Goal: Information Seeking & Learning: Learn about a topic

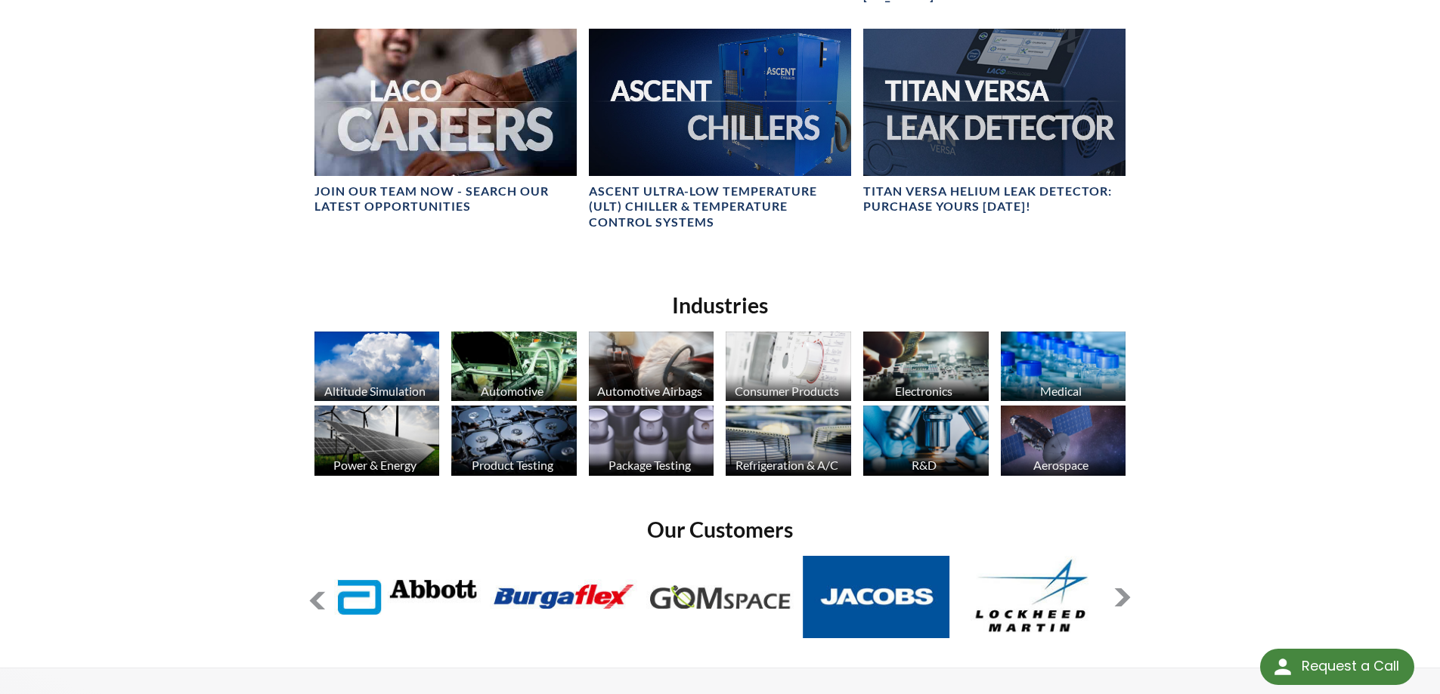
scroll to position [907, 0]
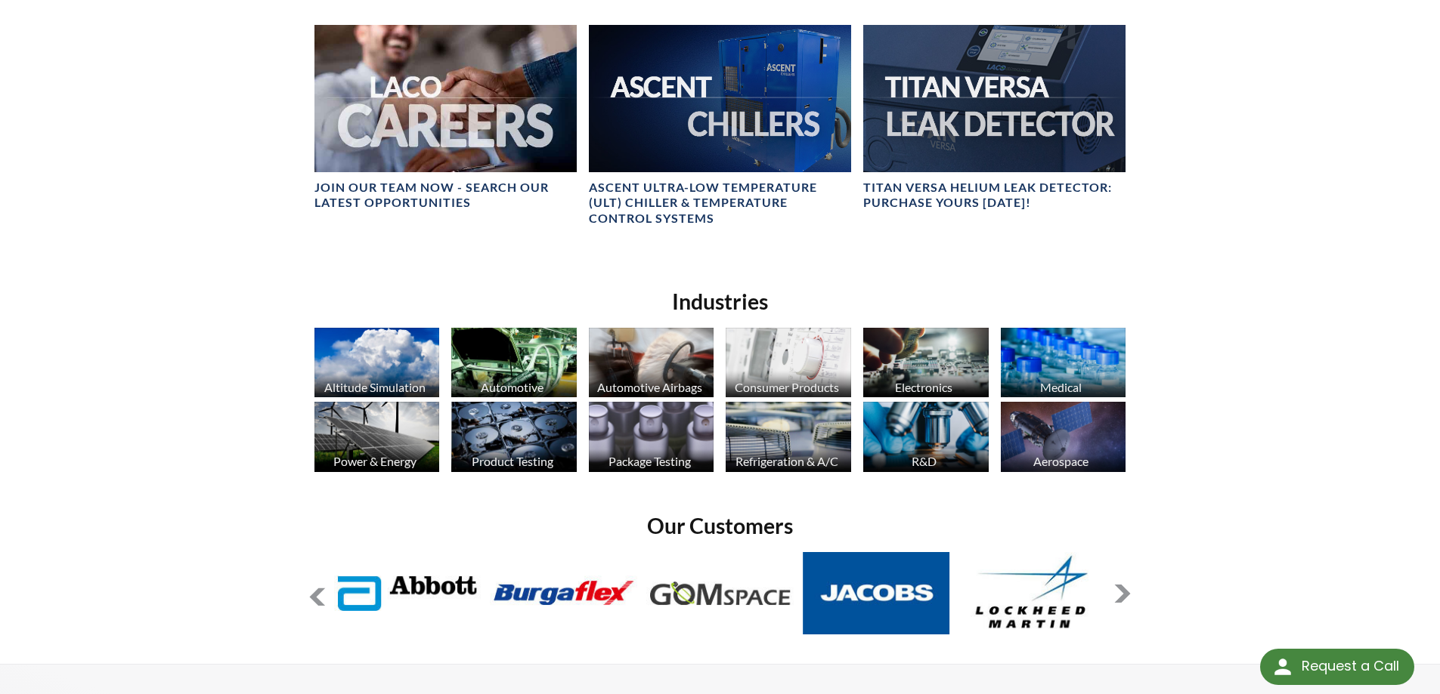
click at [1069, 370] on img at bounding box center [1063, 363] width 125 height 70
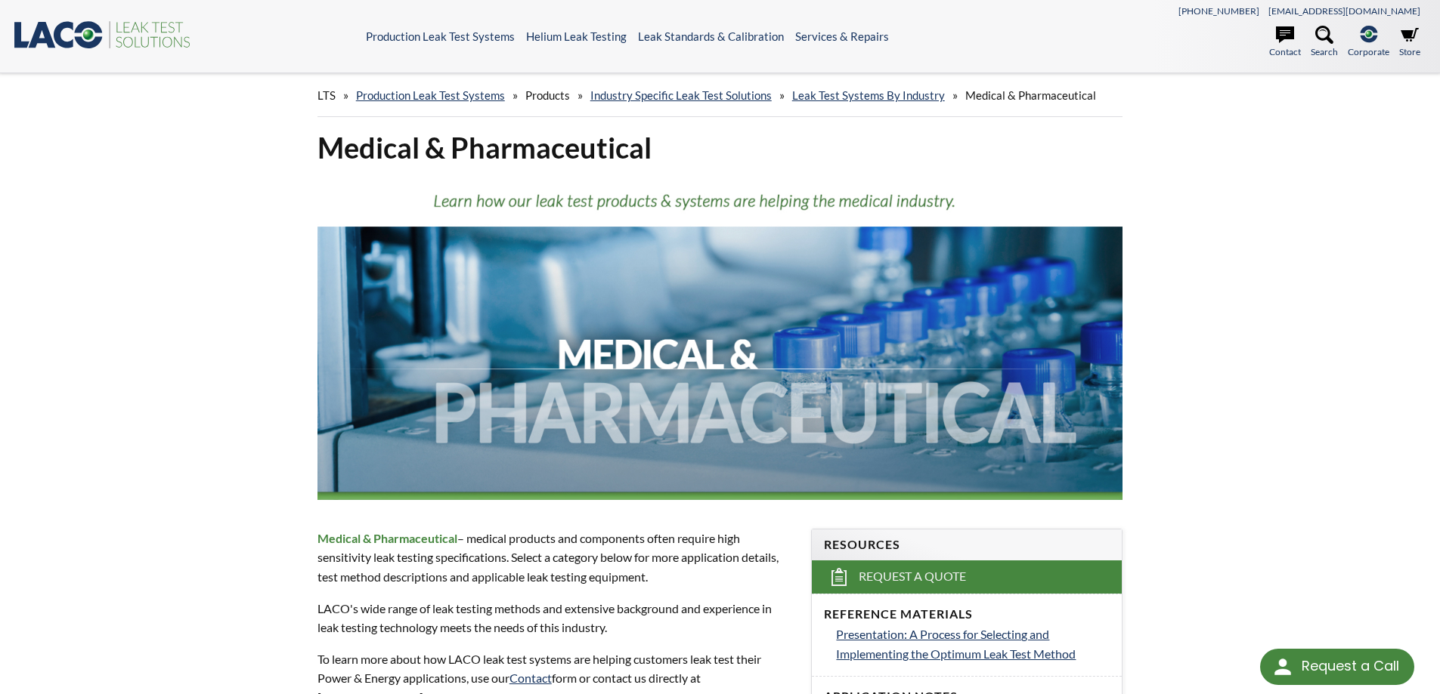
select select "Language Translate Widget"
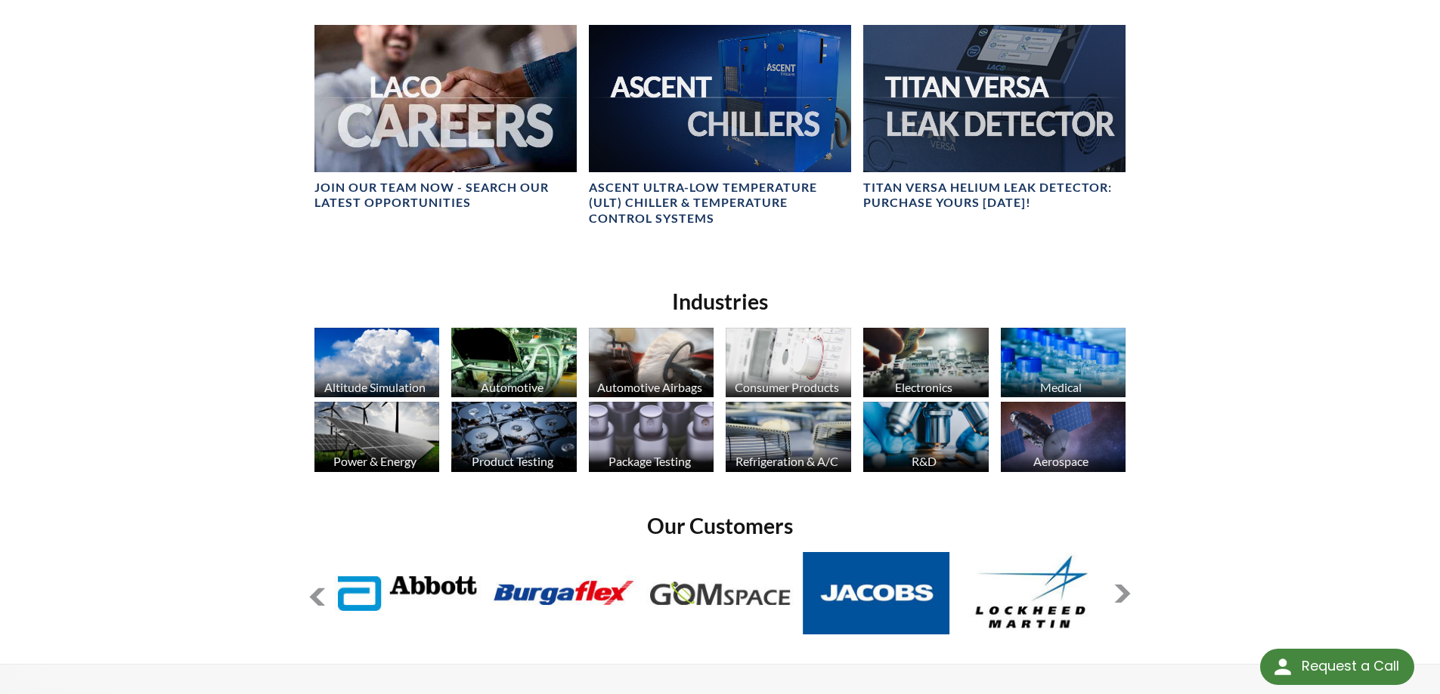
click at [506, 428] on img at bounding box center [513, 437] width 125 height 70
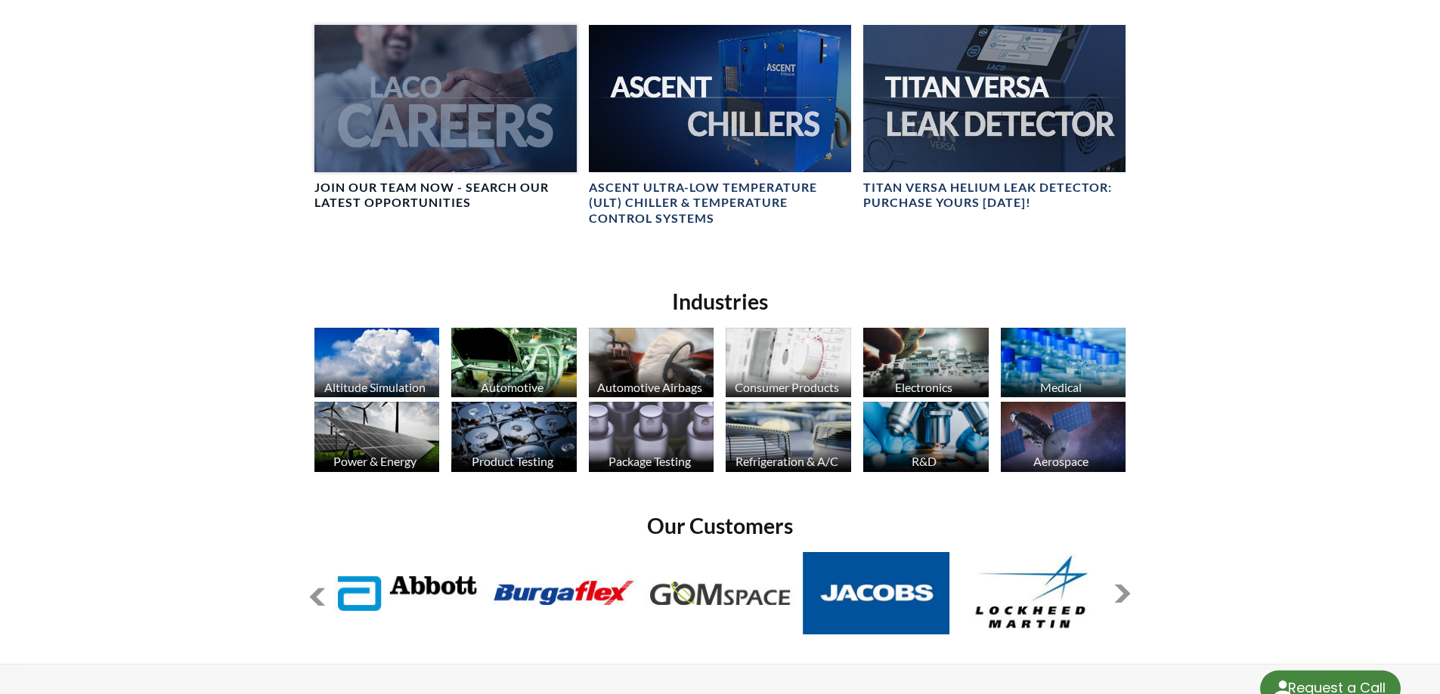
select select "Language Translate Widget"
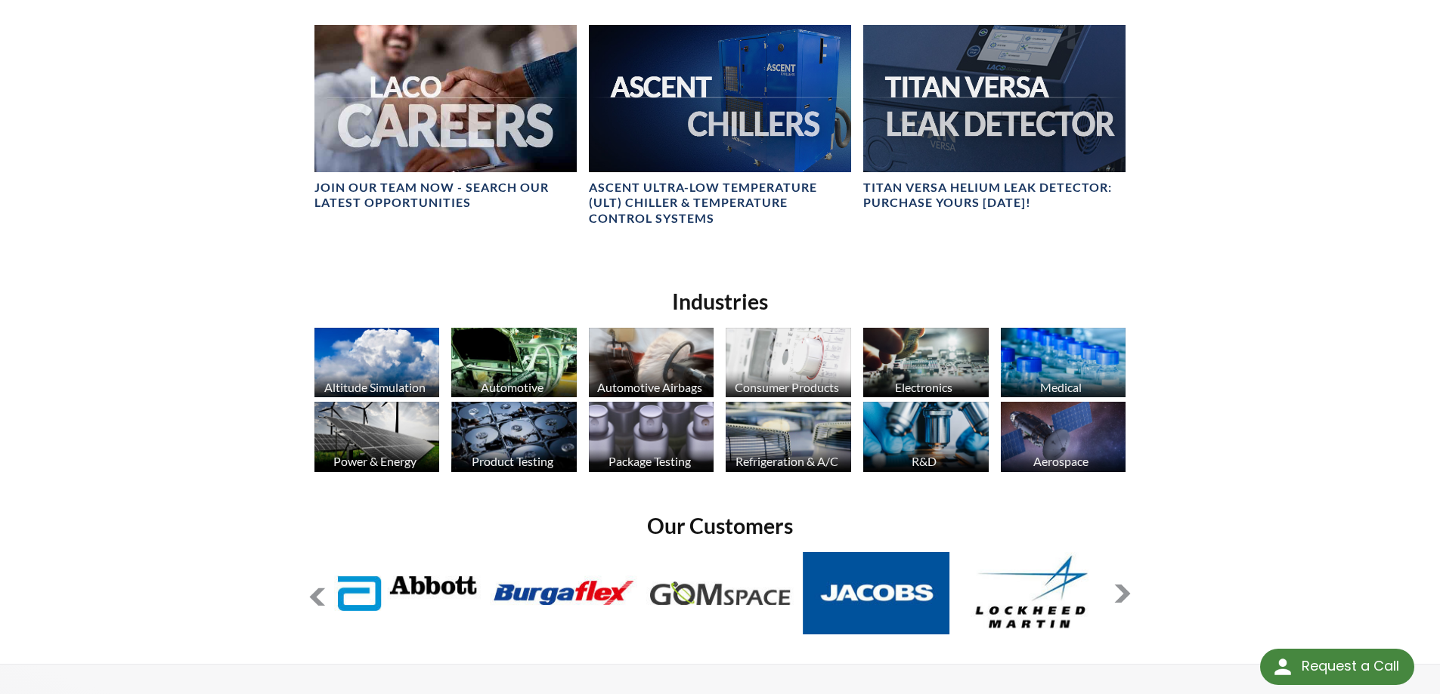
click at [936, 428] on img at bounding box center [925, 437] width 125 height 70
select select "Language Translate Widget"
click at [1082, 357] on img at bounding box center [1063, 363] width 125 height 70
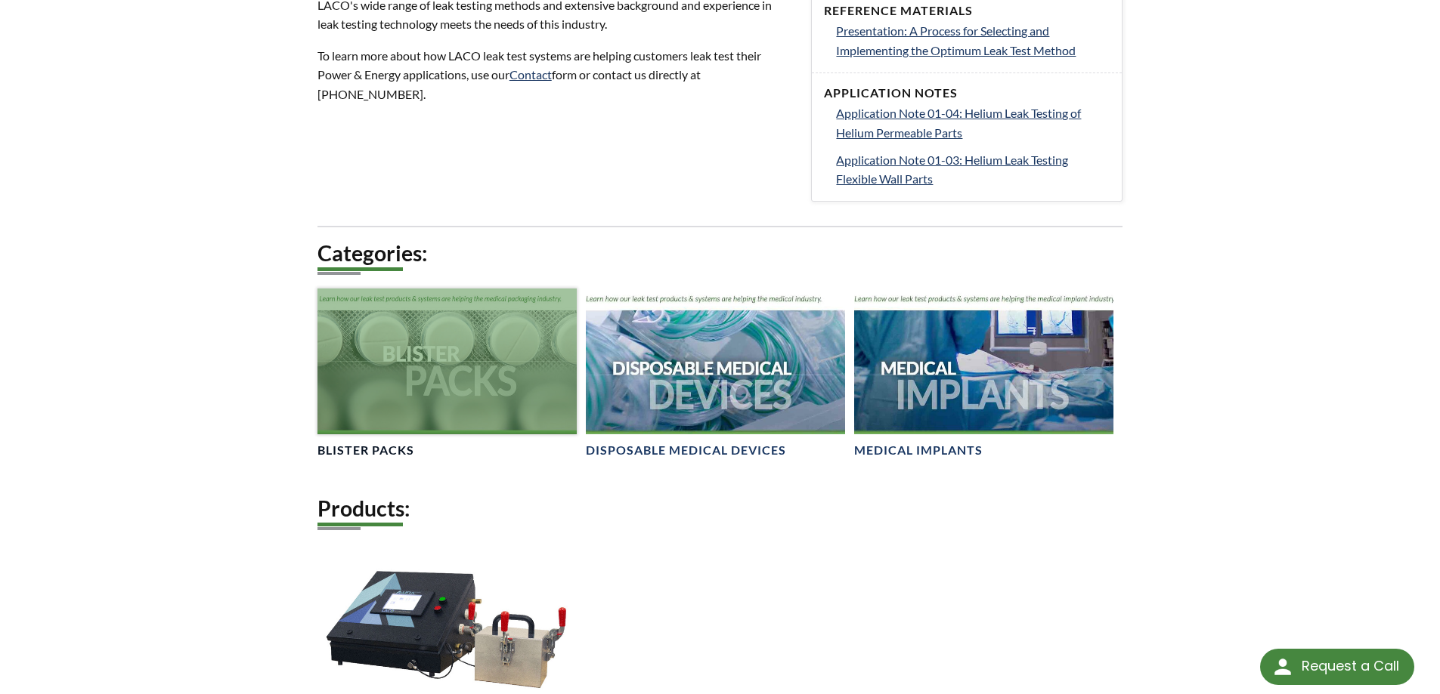
scroll to position [605, 0]
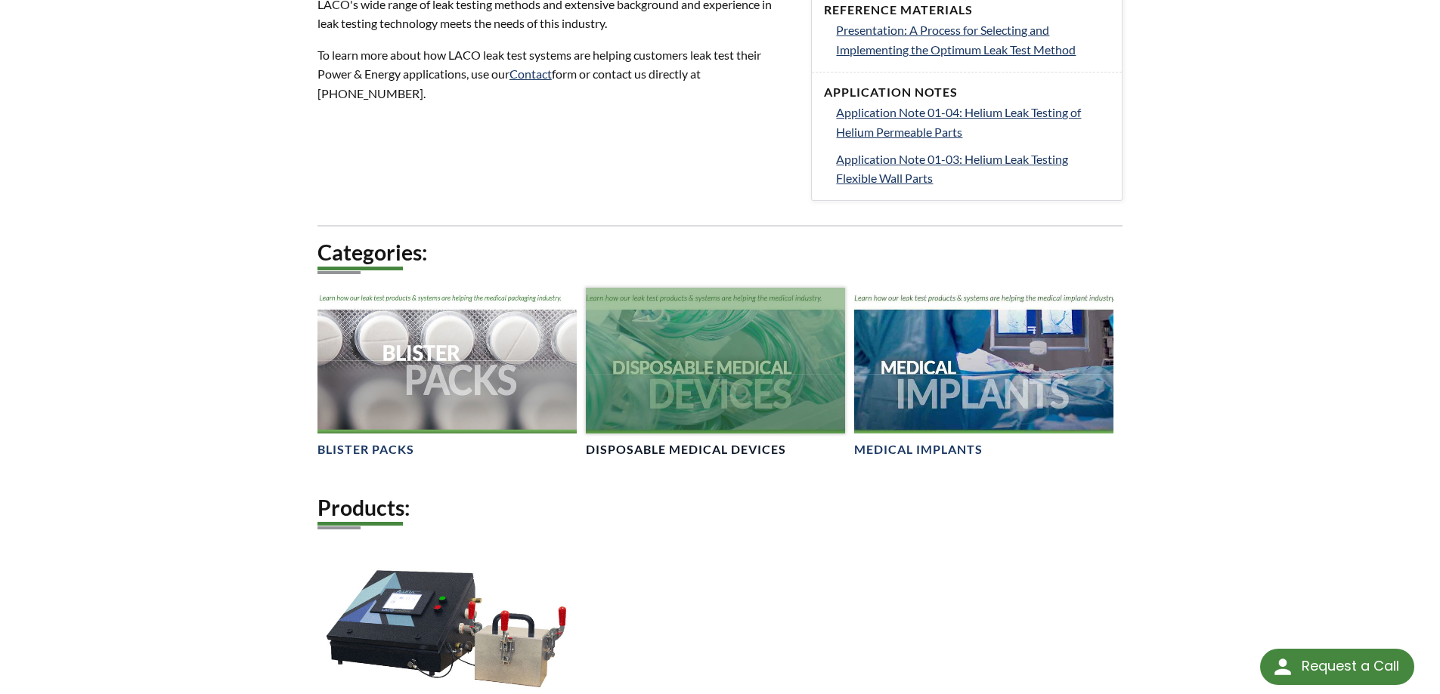
click at [725, 387] on div at bounding box center [715, 361] width 259 height 146
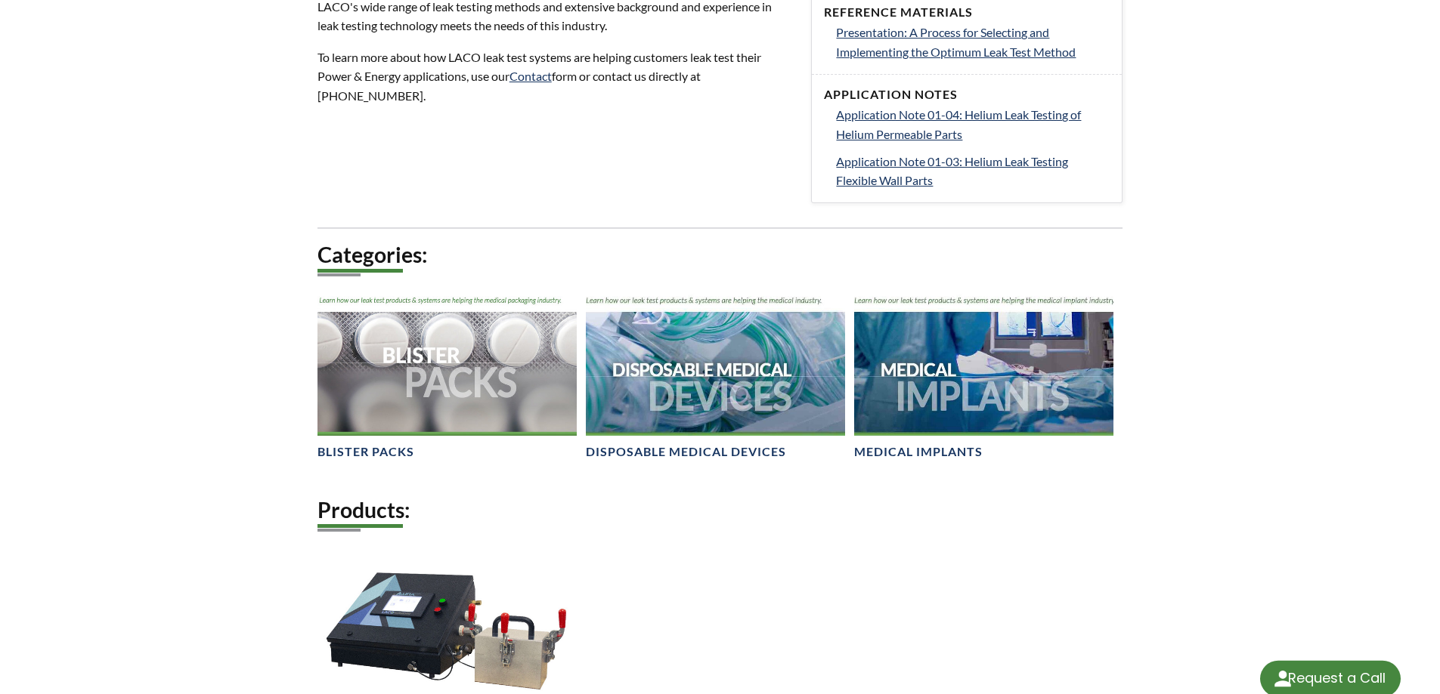
select select "Language Translate Widget"
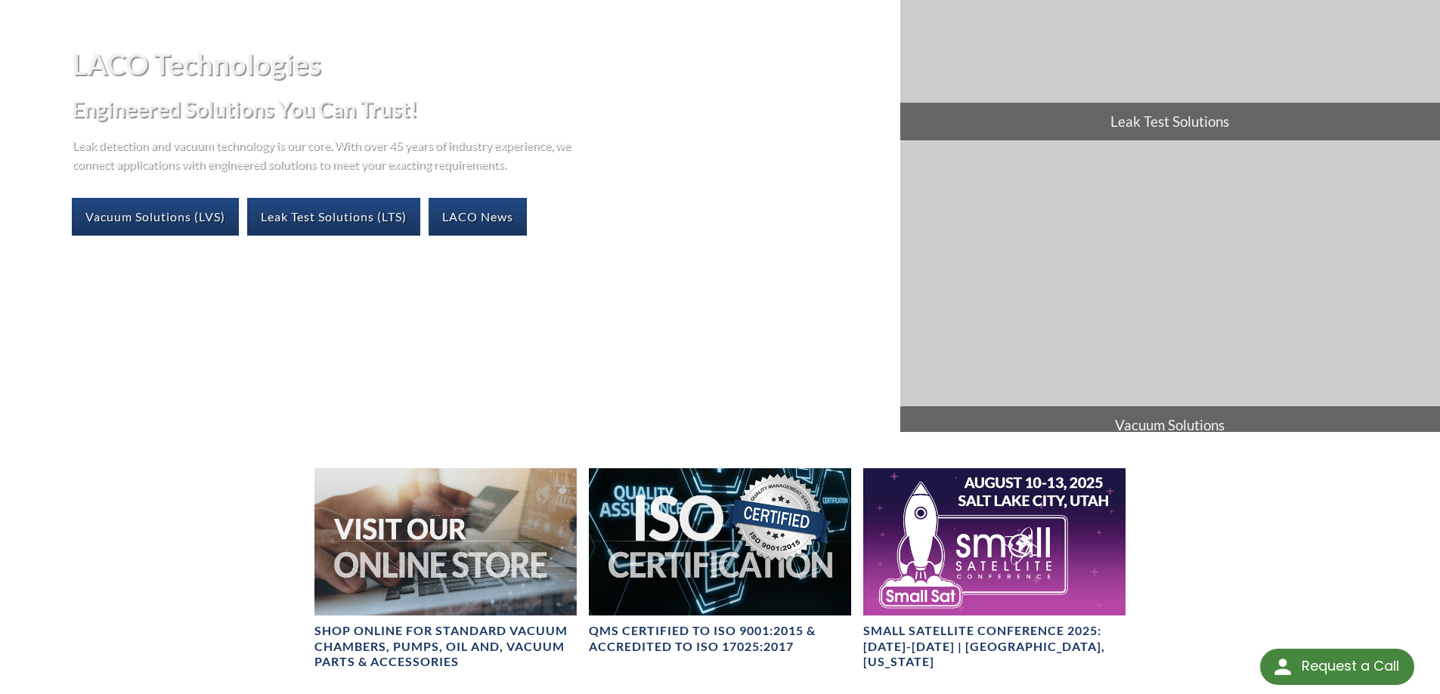
scroll to position [227, 0]
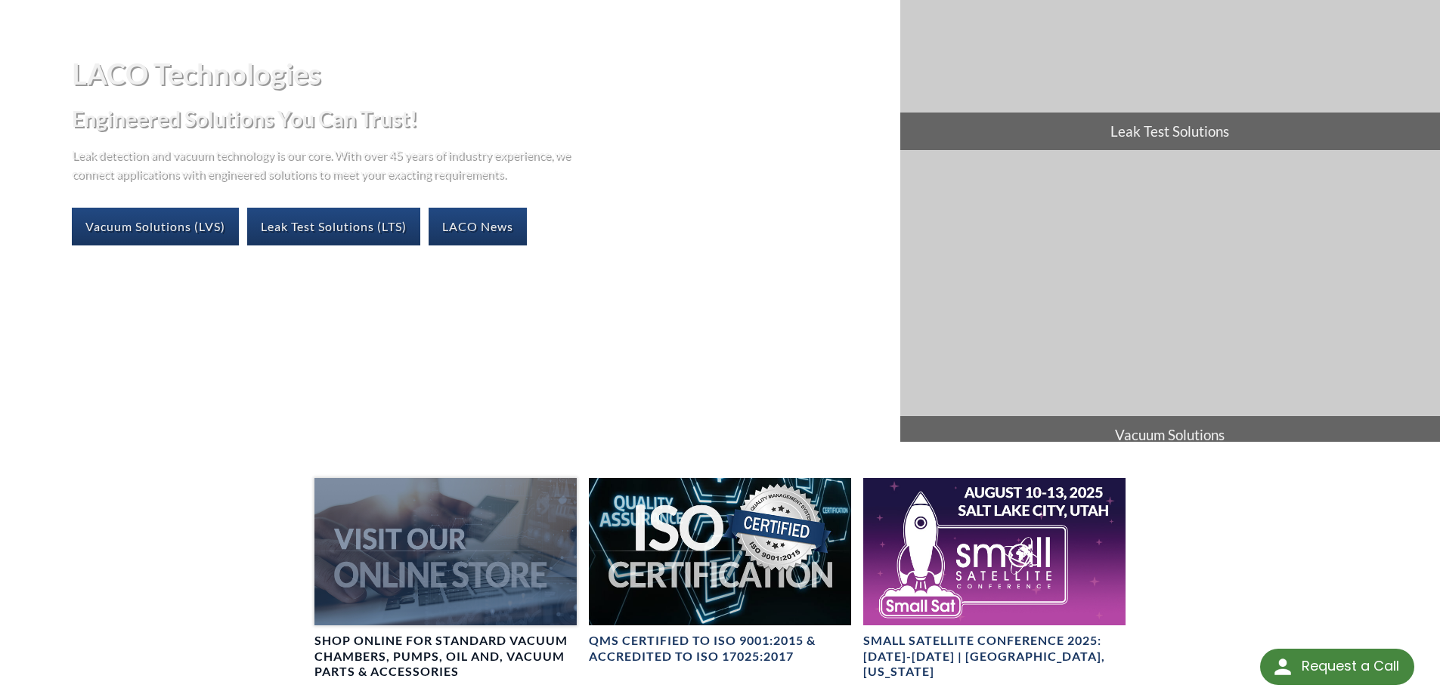
click at [452, 576] on div at bounding box center [445, 551] width 262 height 147
